Goal: Task Accomplishment & Management: Manage account settings

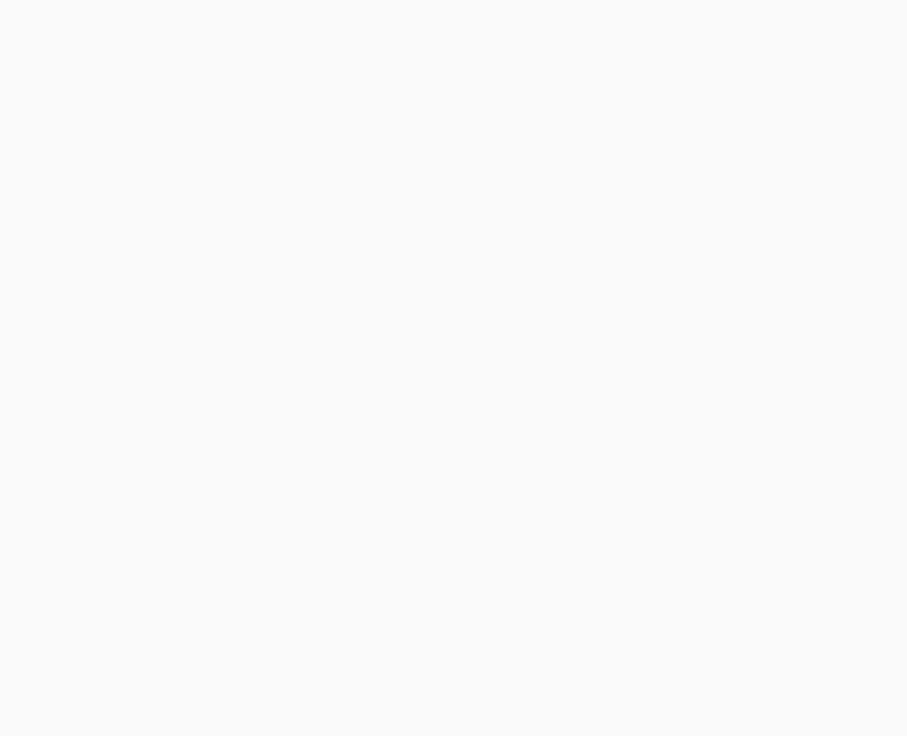
click at [220, 469] on body at bounding box center [453, 368] width 907 height 736
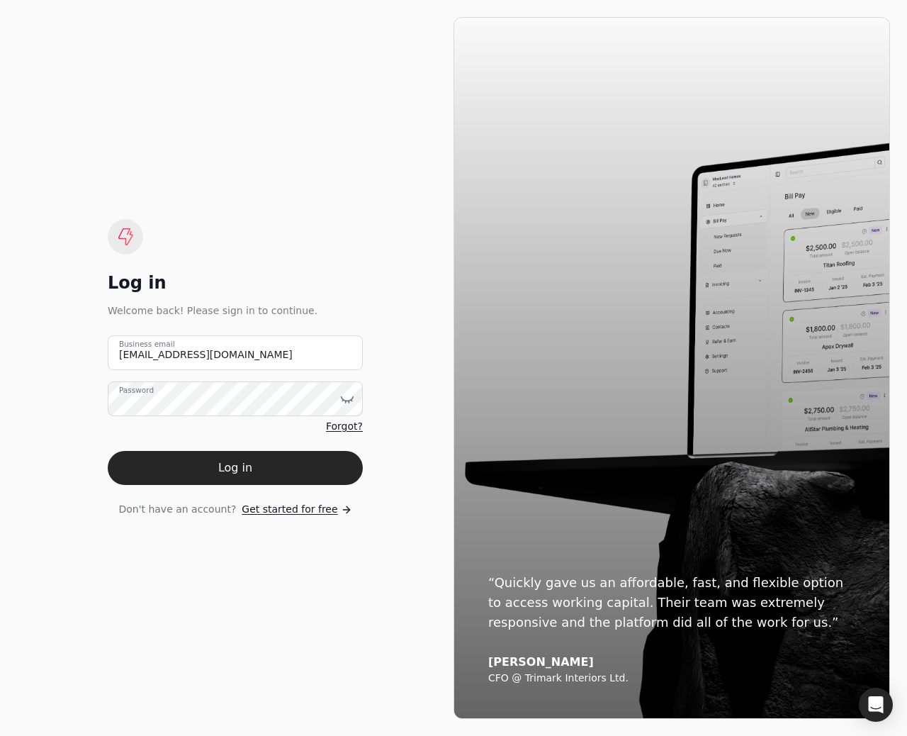
click at [220, 469] on button "Log in" at bounding box center [235, 468] width 255 height 34
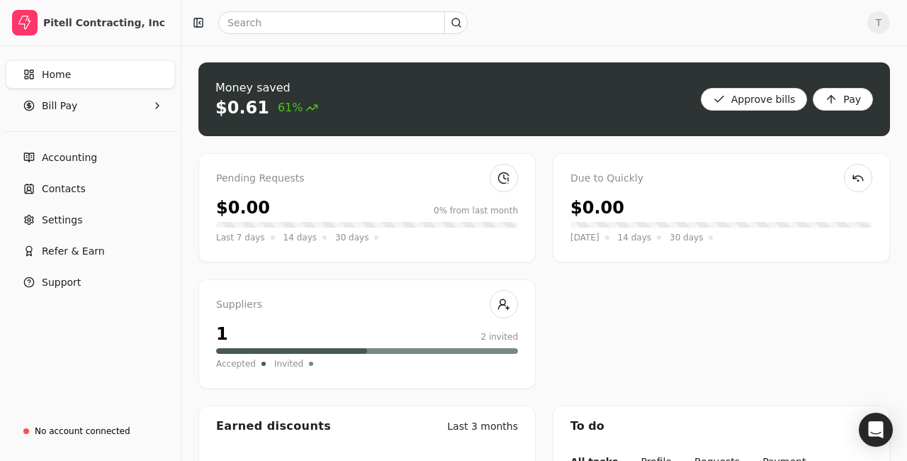
click at [880, 24] on span "T" at bounding box center [879, 22] width 23 height 23
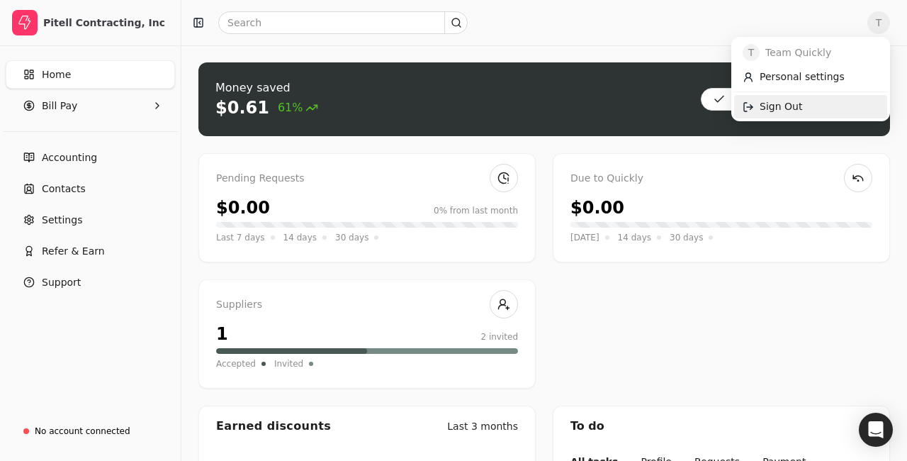
click at [805, 112] on link "Sign Out" at bounding box center [810, 106] width 153 height 23
